Goal: Information Seeking & Learning: Learn about a topic

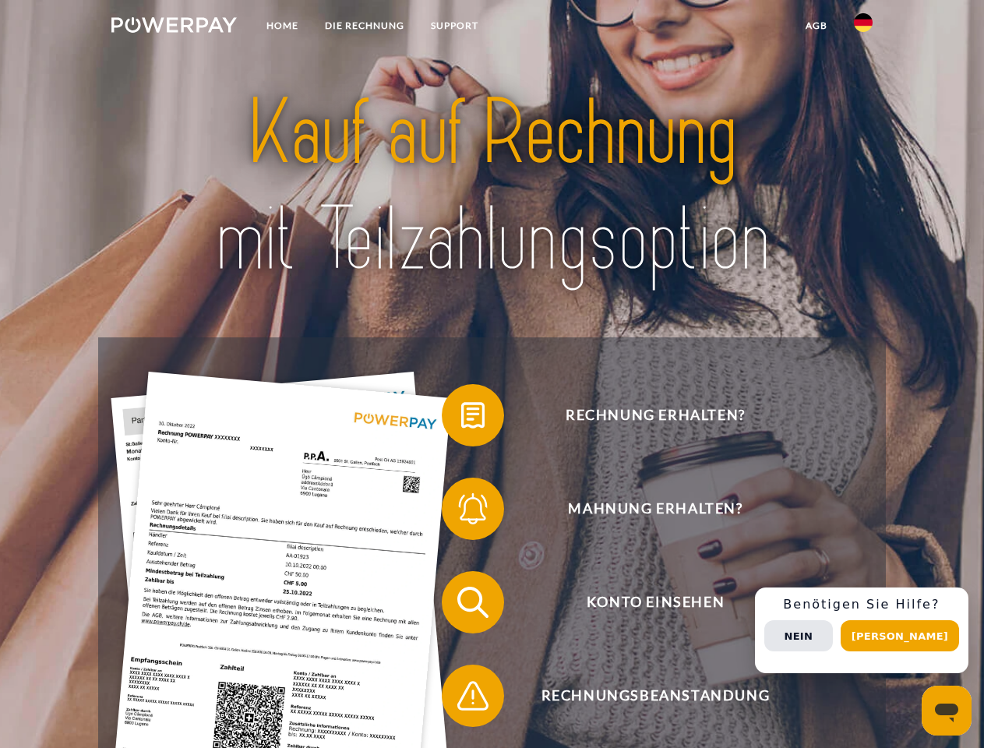
click at [174, 27] on img at bounding box center [173, 25] width 125 height 16
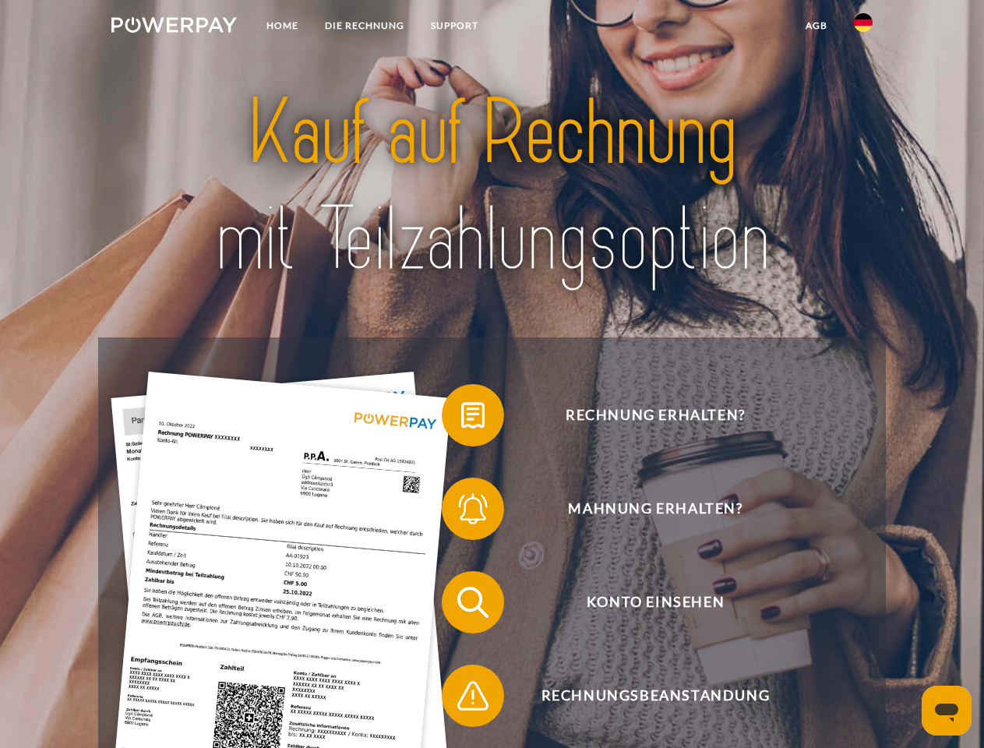
click at [863, 27] on img at bounding box center [863, 22] width 19 height 19
click at [815, 26] on link "agb" at bounding box center [816, 26] width 48 height 28
click at [461, 418] on span at bounding box center [449, 415] width 78 height 78
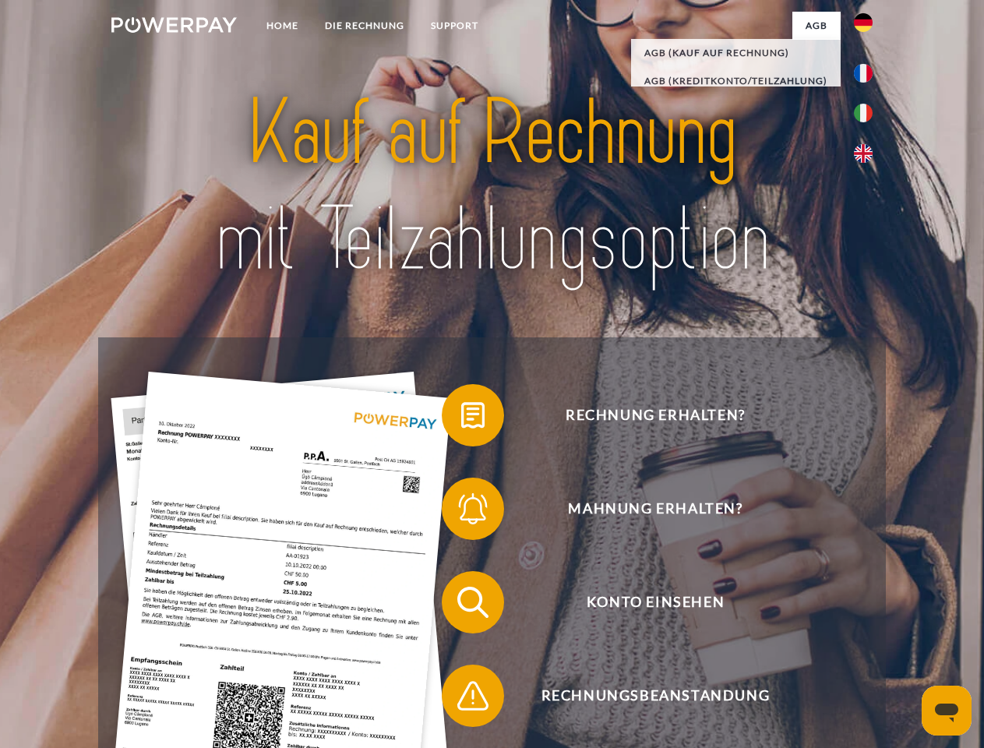
click at [461, 512] on span at bounding box center [449, 509] width 78 height 78
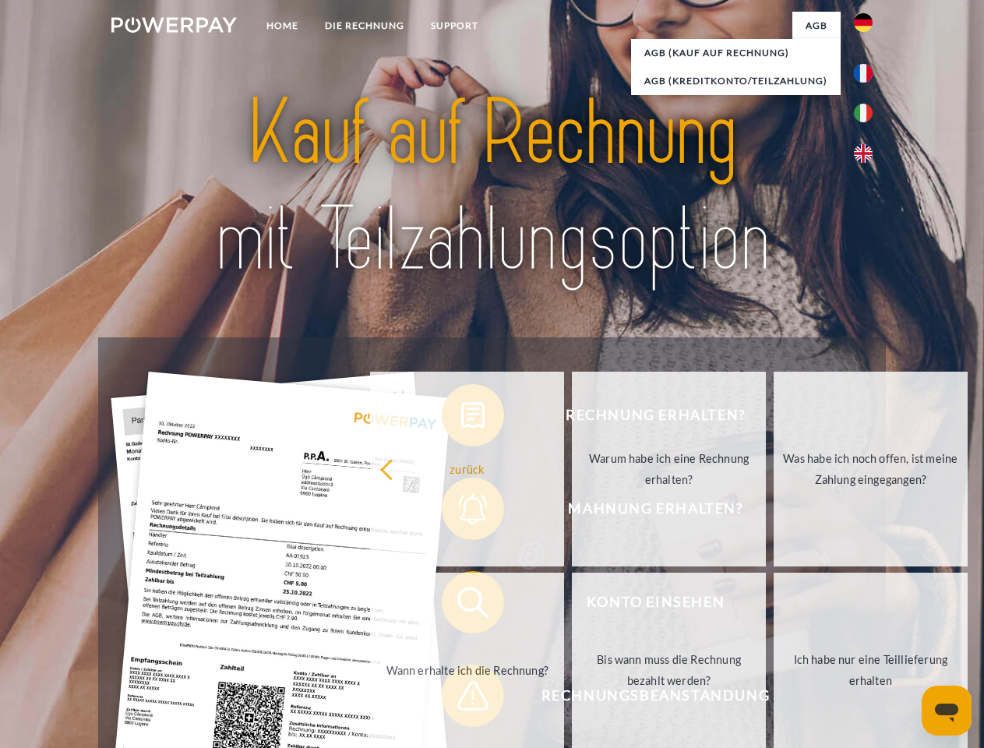
click at [572, 605] on link "Bis wann muss die Rechnung bezahlt werden?" at bounding box center [669, 669] width 194 height 195
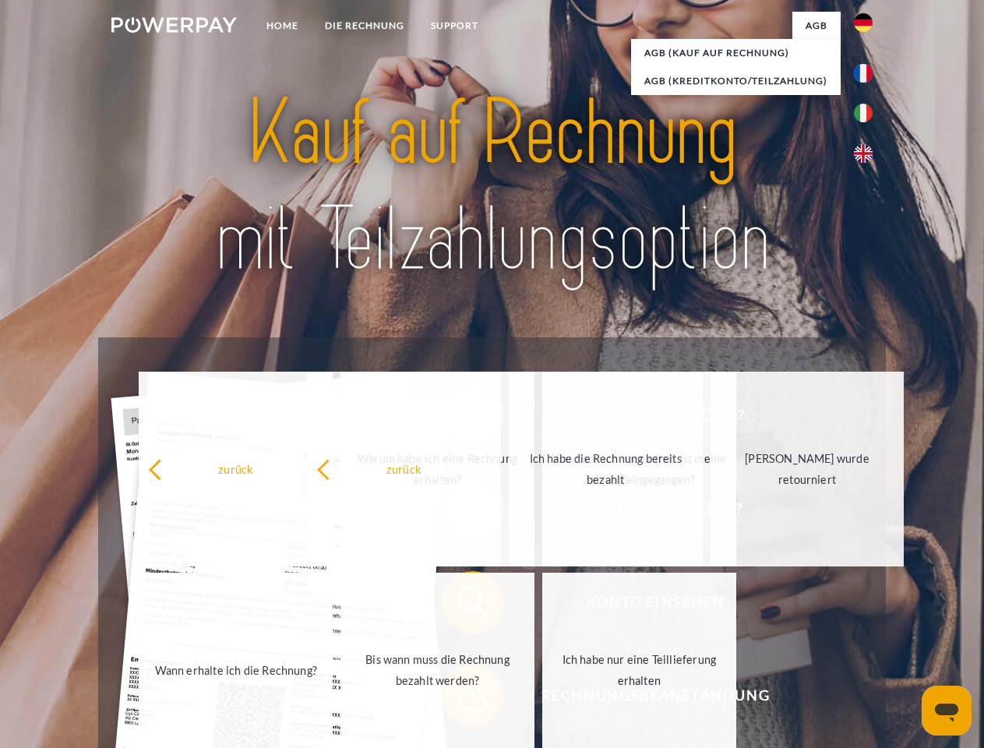
click at [461, 699] on span at bounding box center [449, 696] width 78 height 78
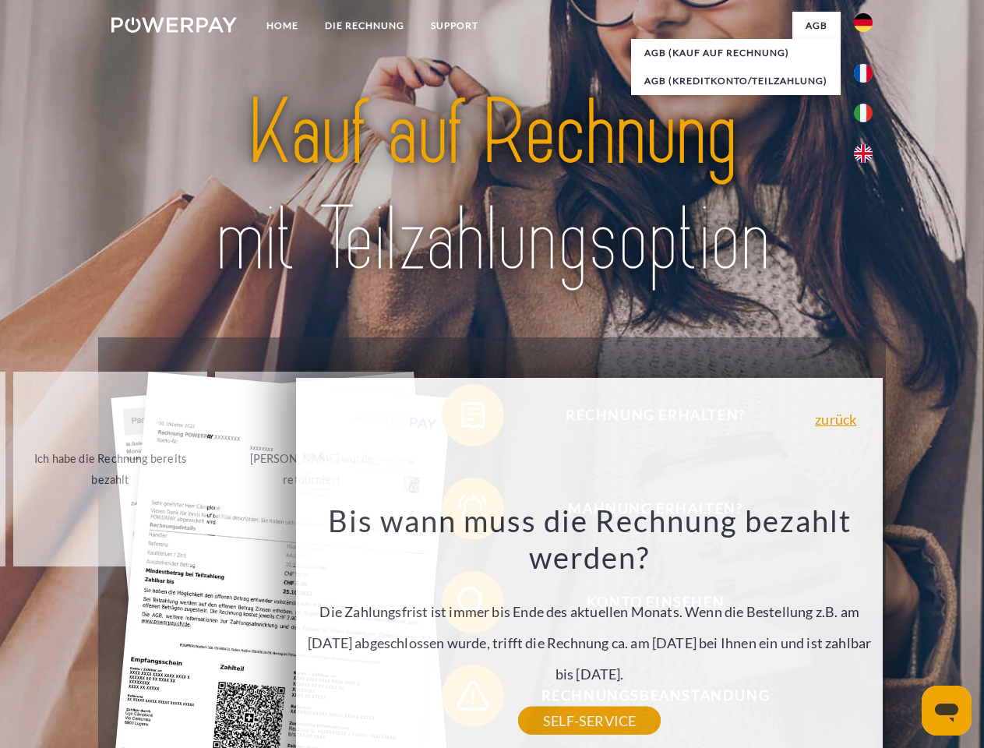
click at [867, 630] on div "Rechnung erhalten? Mahnung erhalten? Konto einsehen" at bounding box center [491, 648] width 787 height 623
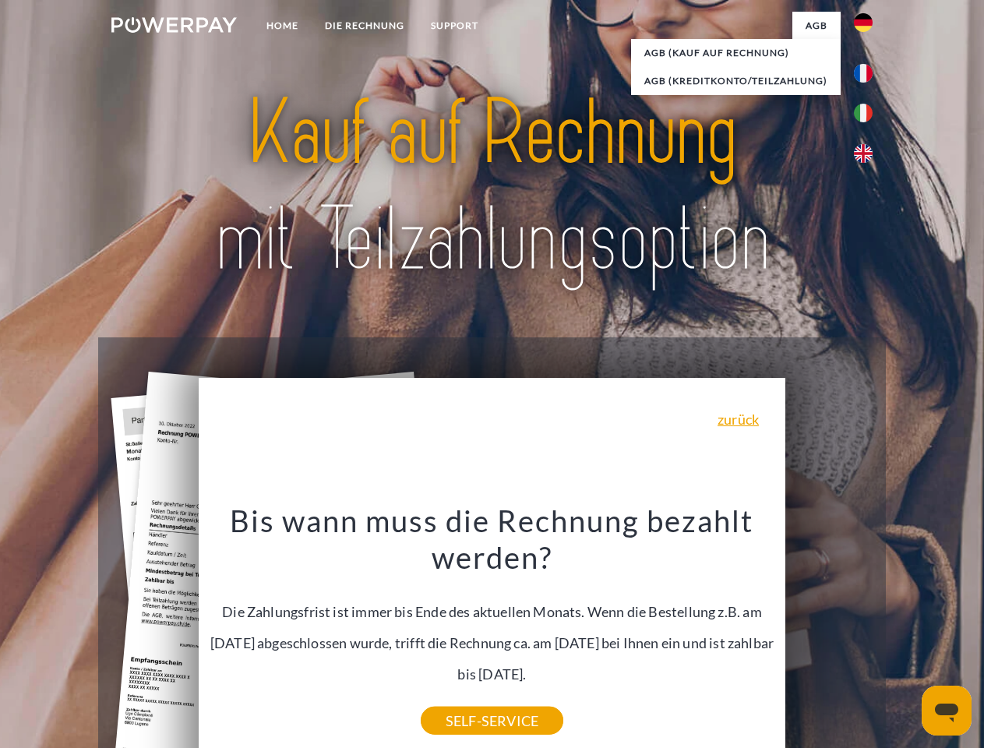
click at [829, 633] on span "Konto einsehen" at bounding box center [655, 602] width 382 height 62
click at [905, 635] on header "Home DIE RECHNUNG SUPPORT" at bounding box center [492, 537] width 984 height 1075
